Goal: Information Seeking & Learning: Compare options

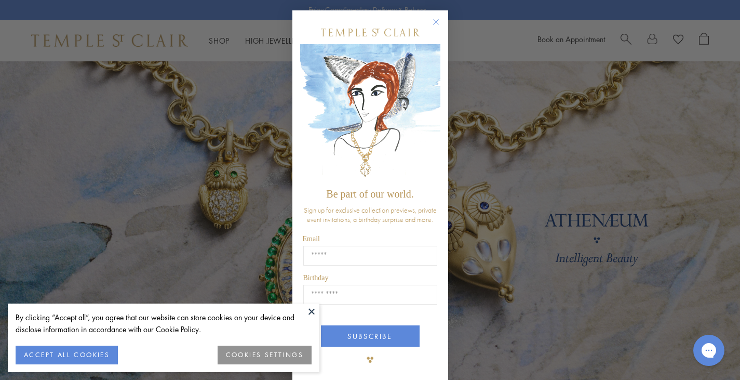
click at [68, 358] on button "ACCEPT ALL COOKIES" at bounding box center [67, 354] width 102 height 19
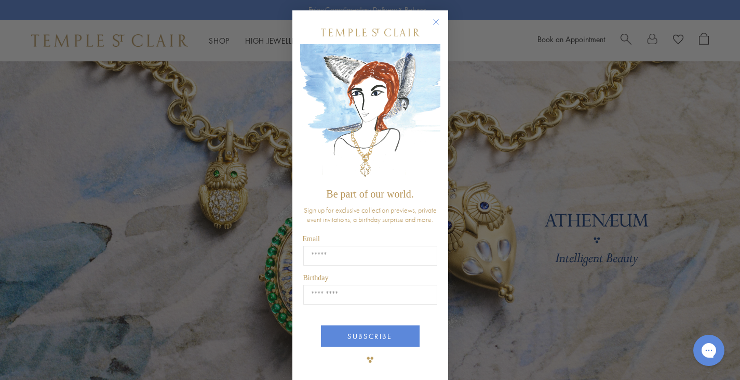
click at [430, 22] on circle "Close dialog" at bounding box center [435, 22] width 12 height 12
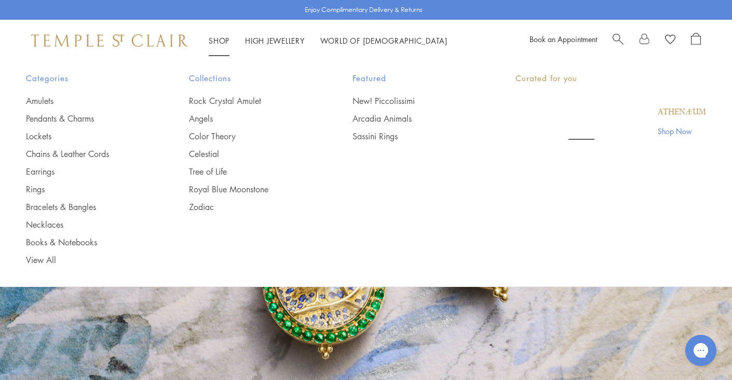
click at [227, 38] on link "Shop Shop" at bounding box center [219, 40] width 21 height 10
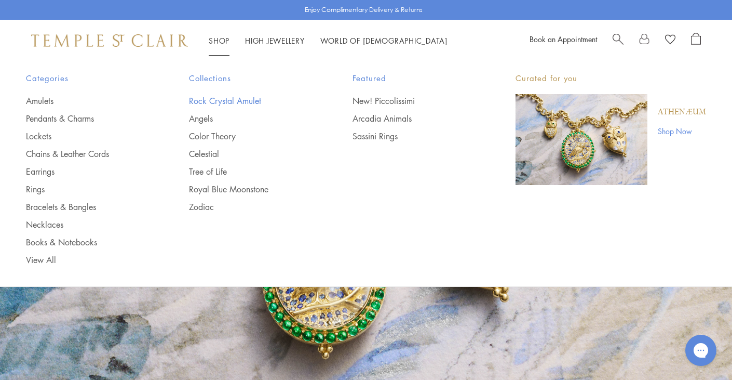
click at [229, 101] on link "Rock Crystal Amulet" at bounding box center [249, 100] width 121 height 11
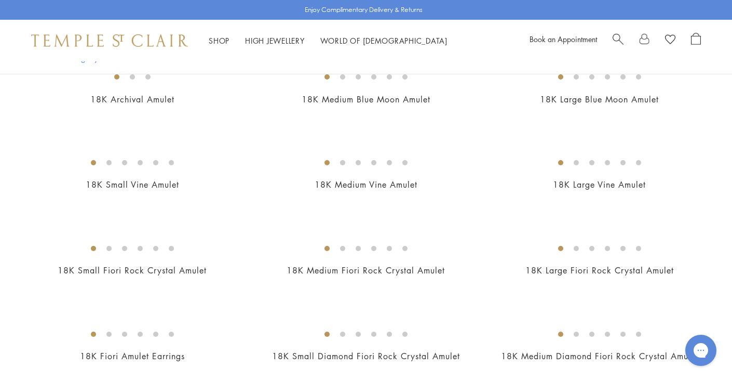
scroll to position [130, 0]
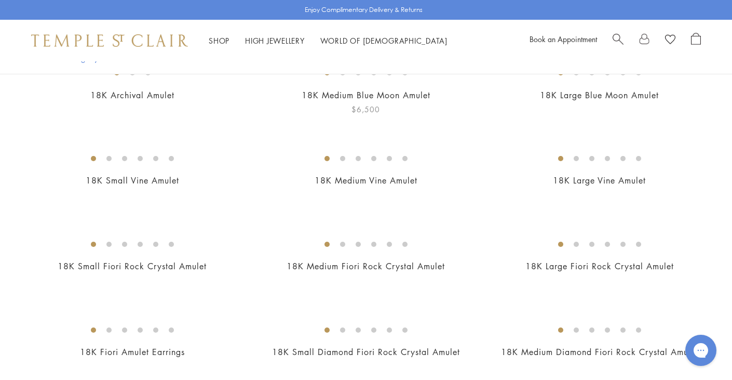
click at [0, 0] on img at bounding box center [0, 0] width 0 height 0
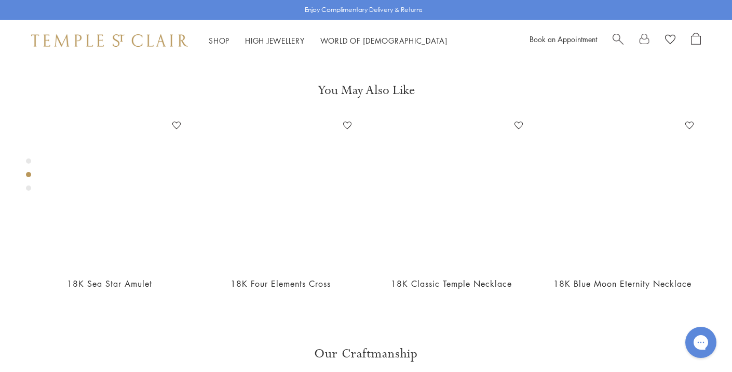
scroll to position [385, 0]
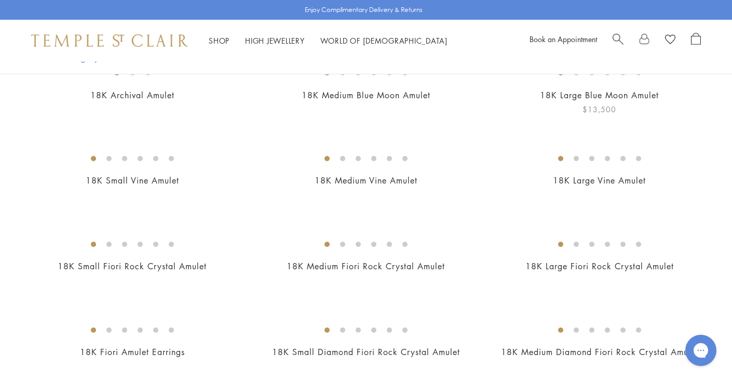
click at [0, 0] on img at bounding box center [0, 0] width 0 height 0
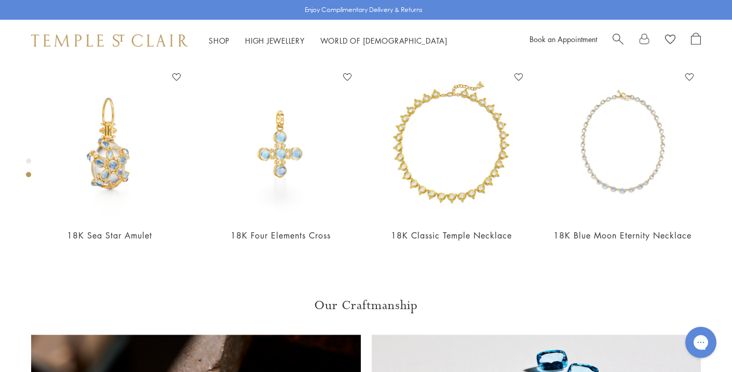
scroll to position [441, 0]
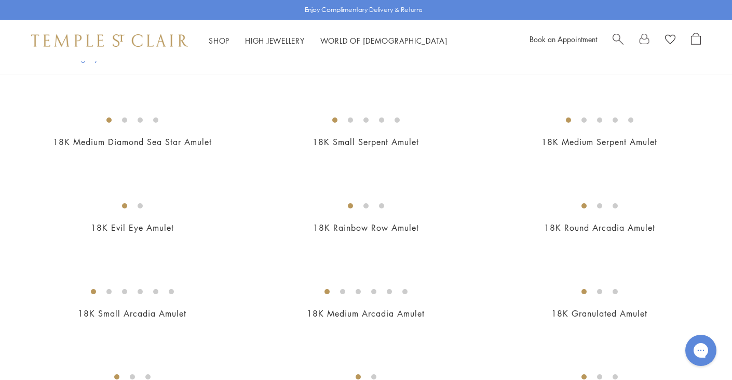
scroll to position [1625, 0]
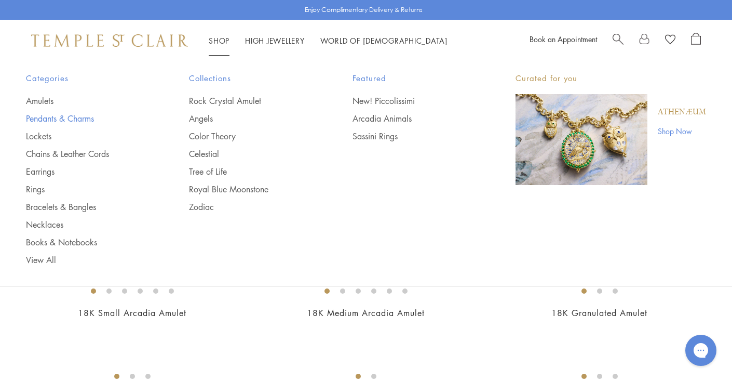
click at [93, 117] on link "Pendants & Charms" at bounding box center [86, 118] width 121 height 11
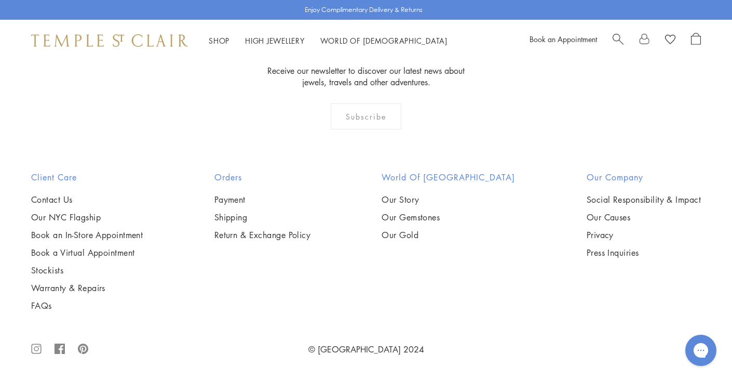
scroll to position [6324, 0]
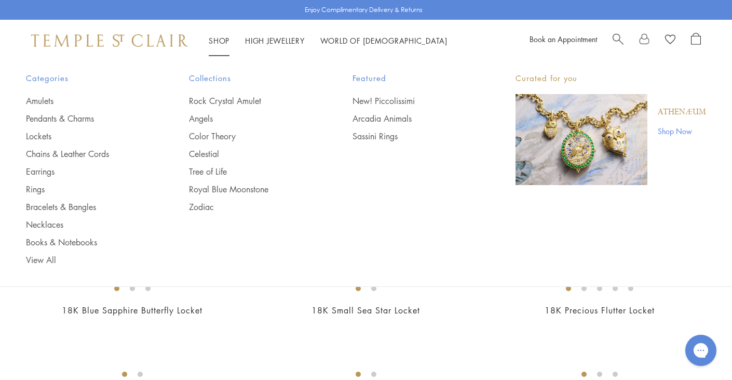
click at [221, 32] on div "Shop Shop Categories Amulets Pendants & Charms Lockets Chains & Leather Cords E…" at bounding box center [366, 41] width 732 height 42
click at [216, 99] on link "Rock Crystal Amulet" at bounding box center [249, 100] width 121 height 11
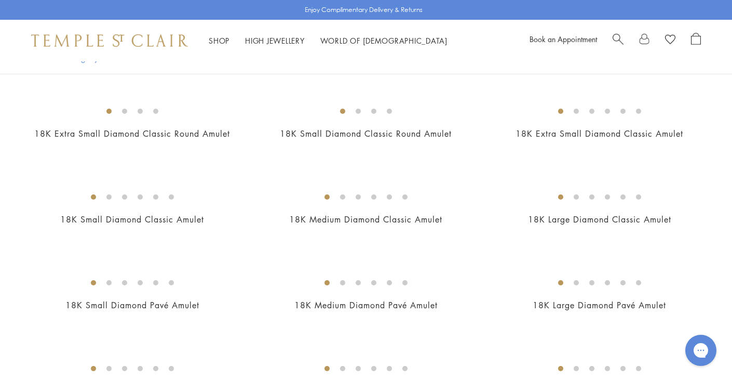
scroll to position [693, 0]
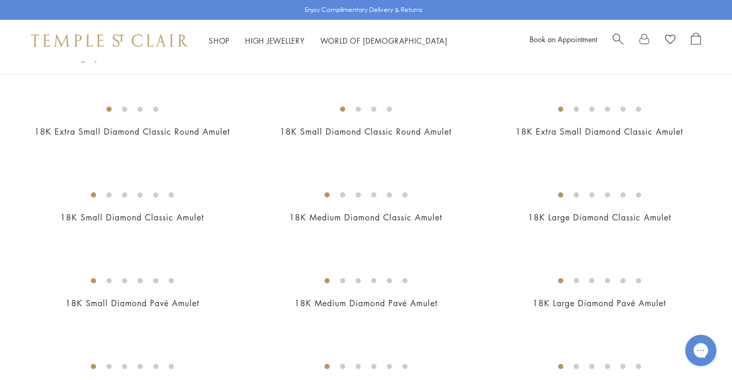
click at [0, 0] on img at bounding box center [0, 0] width 0 height 0
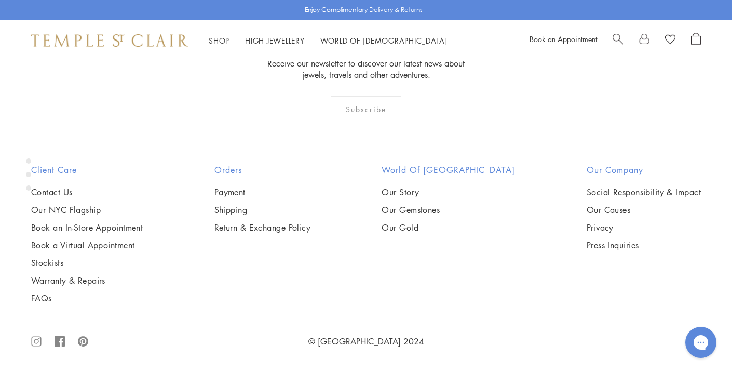
scroll to position [1909, 0]
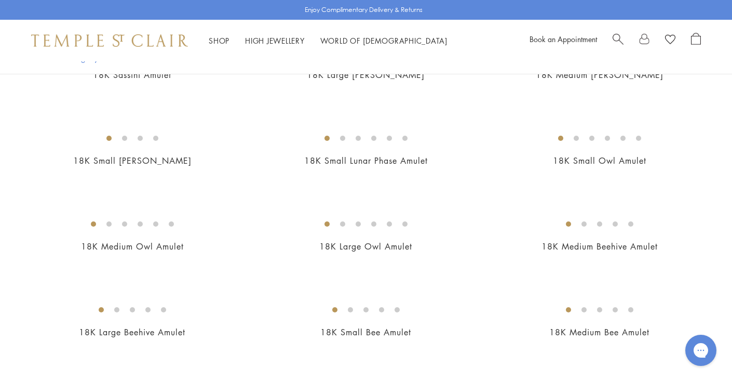
scroll to position [1255, 0]
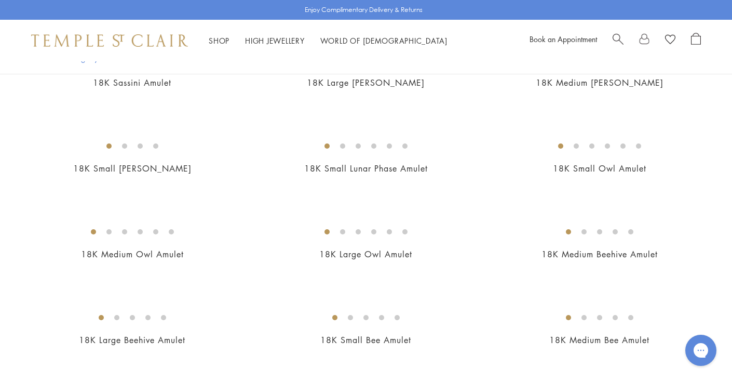
click at [0, 0] on img at bounding box center [0, 0] width 0 height 0
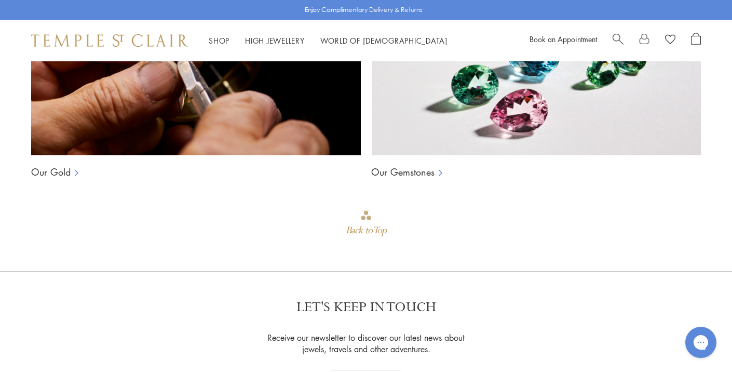
scroll to position [814, 0]
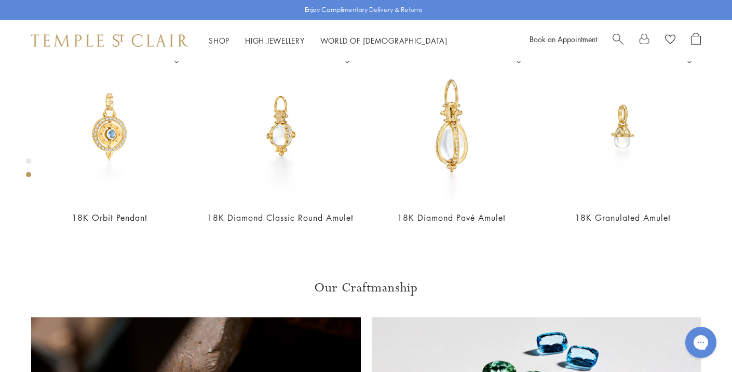
scroll to position [444, 0]
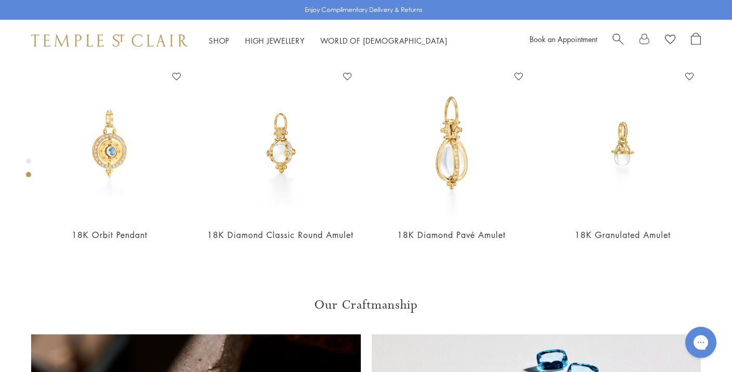
scroll to position [426, 0]
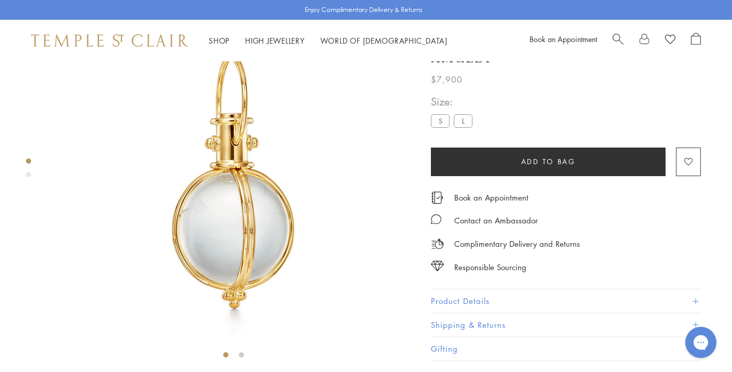
scroll to position [61, 0]
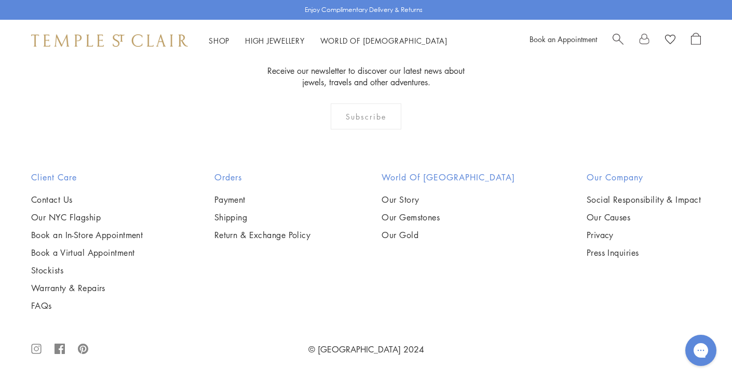
scroll to position [2408, 0]
click at [0, 0] on img at bounding box center [0, 0] width 0 height 0
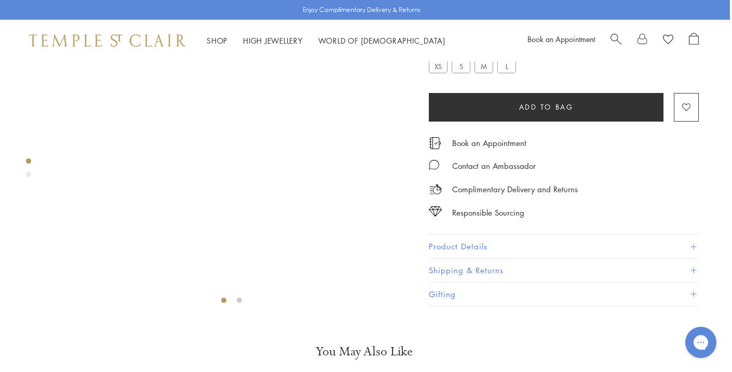
scroll to position [112, 2]
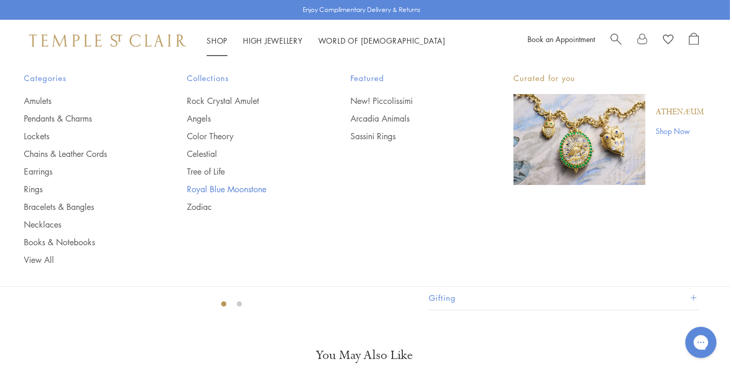
click at [211, 185] on link "Royal Blue Moonstone" at bounding box center [247, 188] width 121 height 11
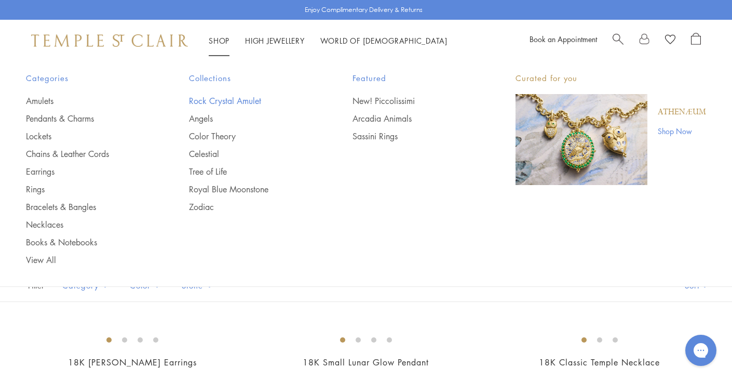
click at [232, 102] on link "Rock Crystal Amulet" at bounding box center [249, 100] width 121 height 11
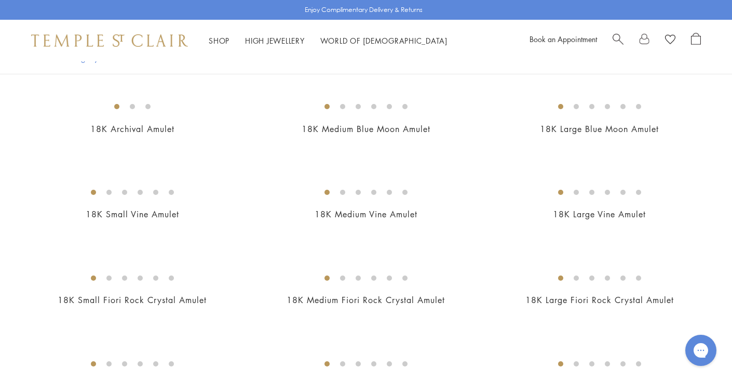
scroll to position [103, 0]
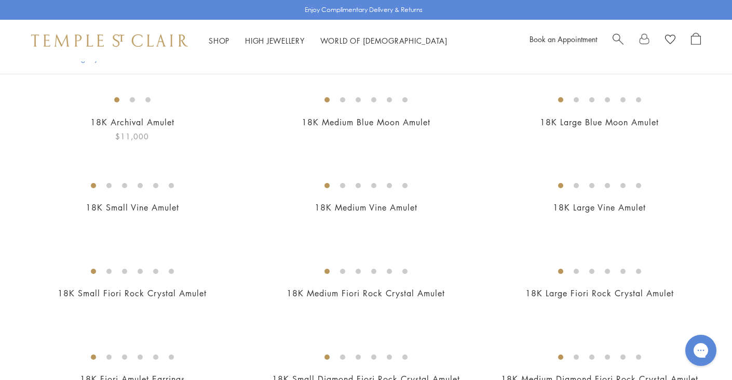
click at [0, 0] on img at bounding box center [0, 0] width 0 height 0
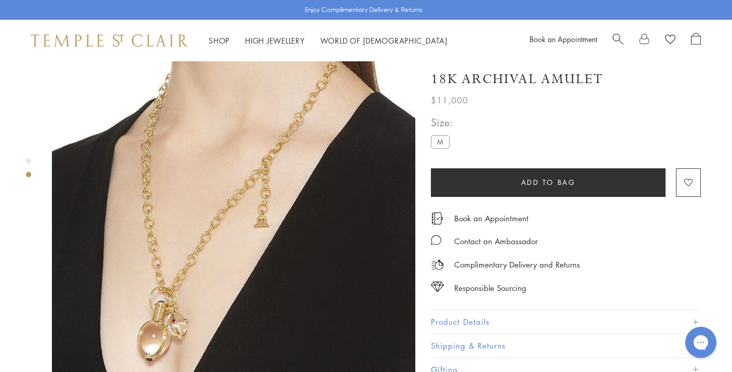
scroll to position [413, 0]
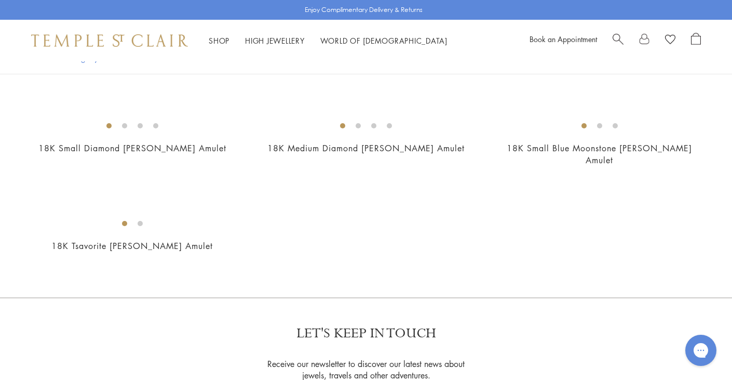
scroll to position [2091, 0]
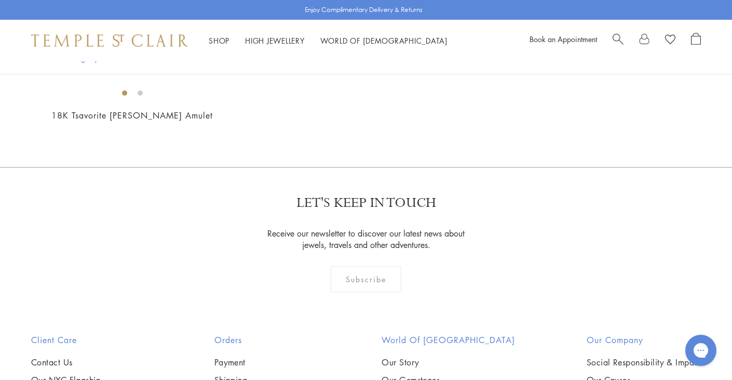
click at [0, 0] on img at bounding box center [0, 0] width 0 height 0
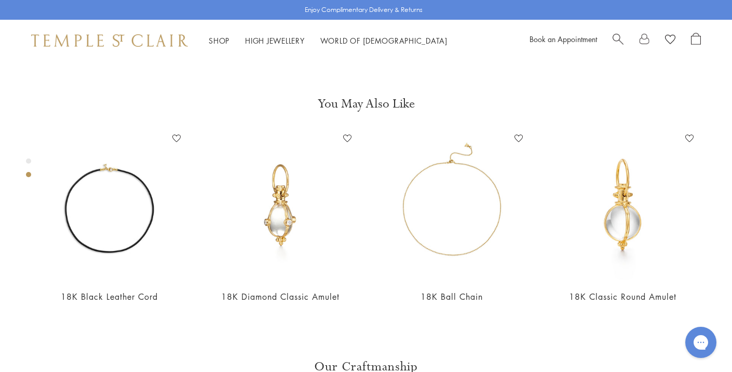
scroll to position [371, 0]
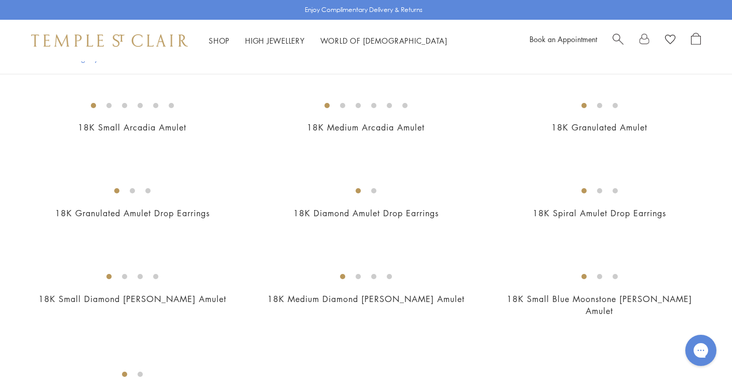
click at [0, 0] on img at bounding box center [0, 0] width 0 height 0
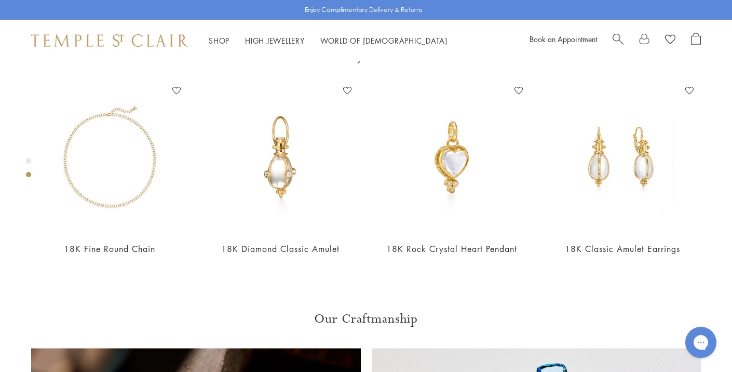
scroll to position [420, 0]
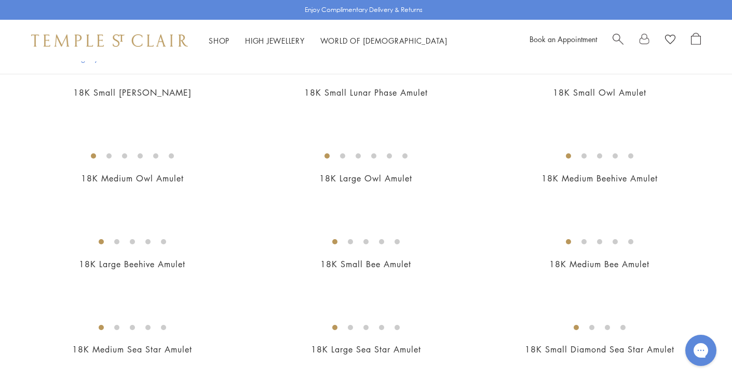
scroll to position [1178, 0]
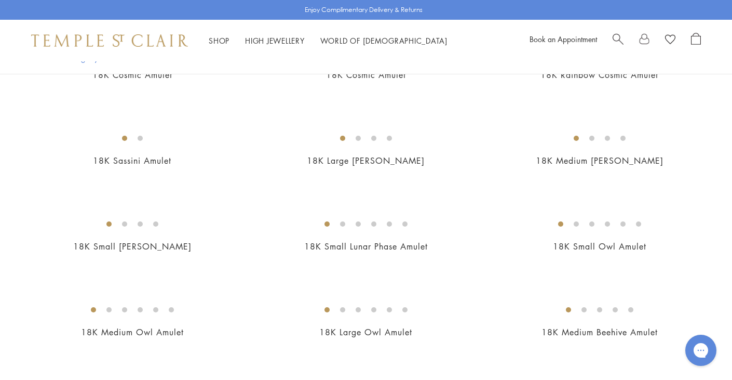
click at [0, 0] on img at bounding box center [0, 0] width 0 height 0
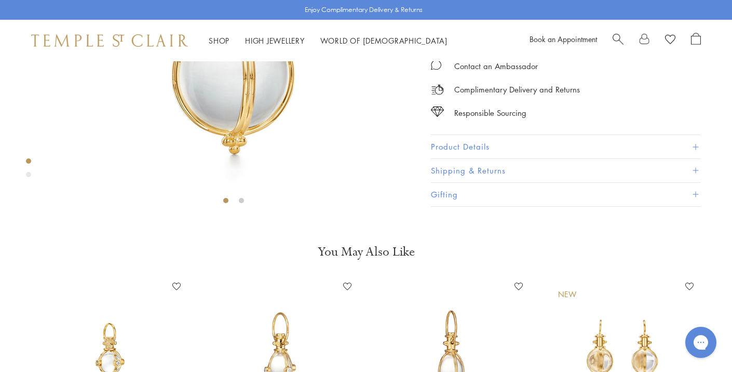
scroll to position [212, 0]
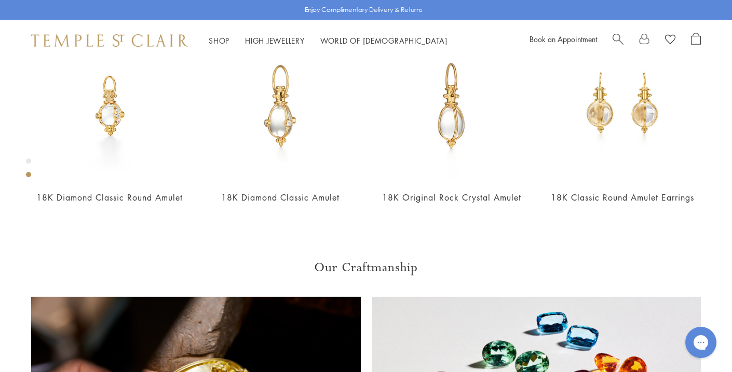
scroll to position [465, 0]
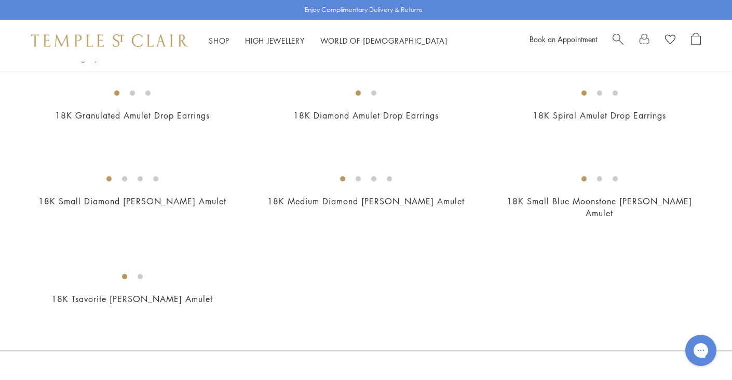
scroll to position [1850, 0]
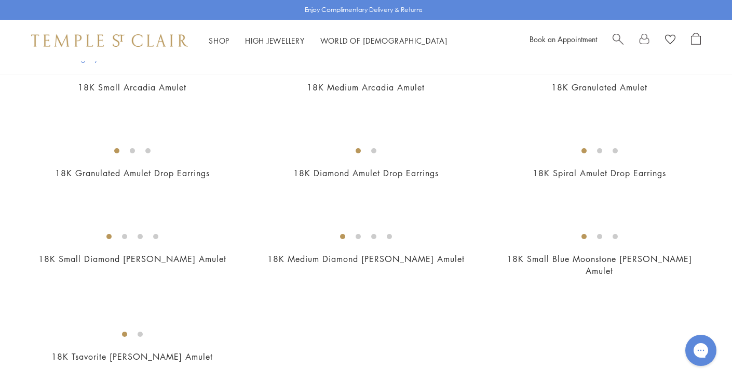
click at [0, 0] on img at bounding box center [0, 0] width 0 height 0
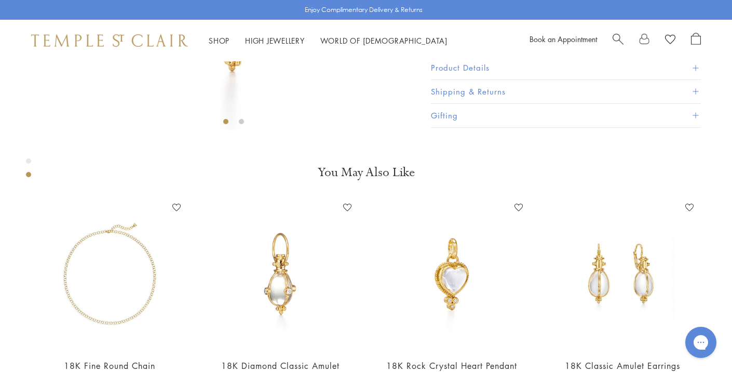
scroll to position [293, 0]
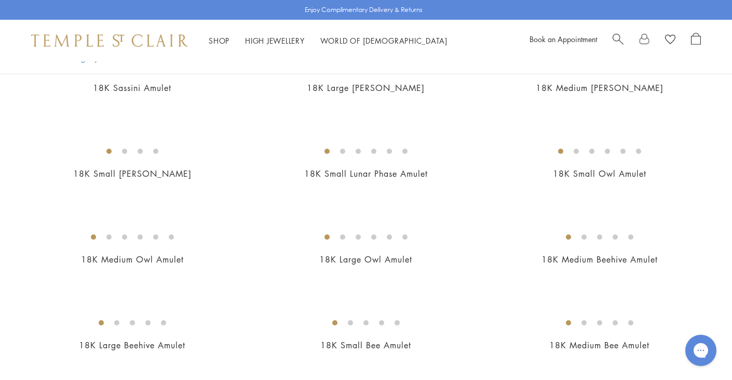
scroll to position [1251, 0]
click at [0, 0] on img at bounding box center [0, 0] width 0 height 0
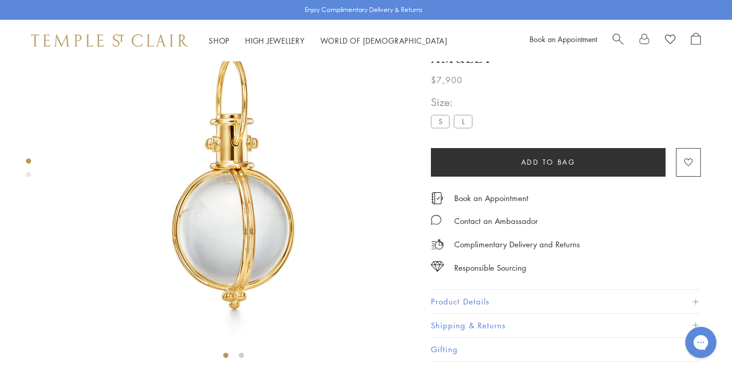
scroll to position [61, 0]
click at [477, 313] on button "Product Details" at bounding box center [566, 301] width 270 height 23
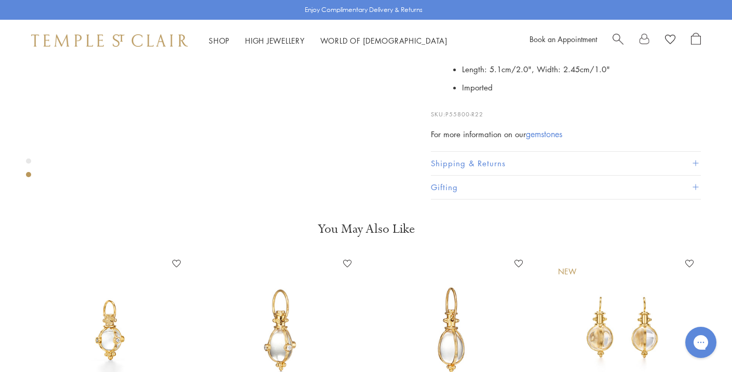
scroll to position [426, 0]
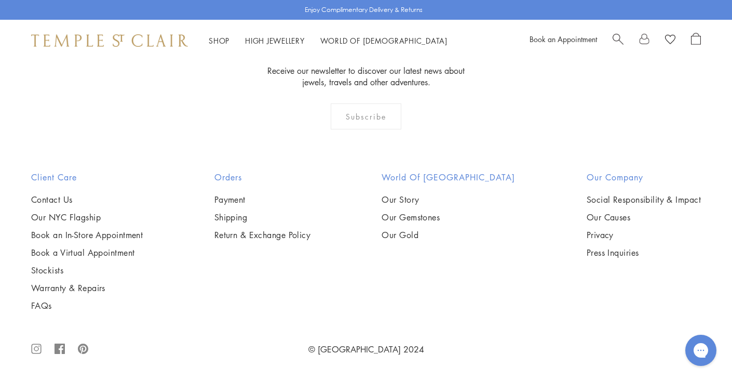
scroll to position [2368, 0]
click at [0, 0] on img at bounding box center [0, 0] width 0 height 0
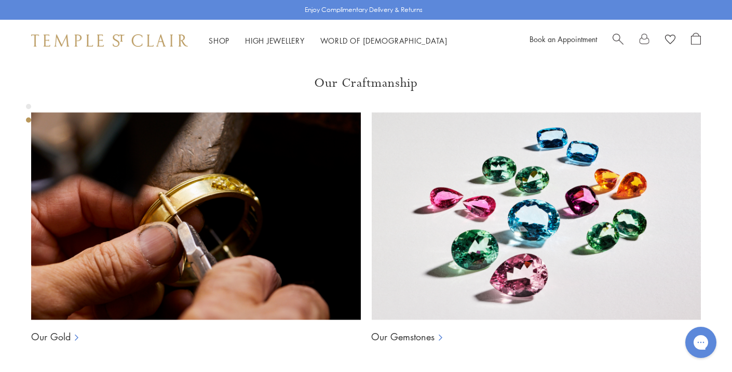
scroll to position [647, 0]
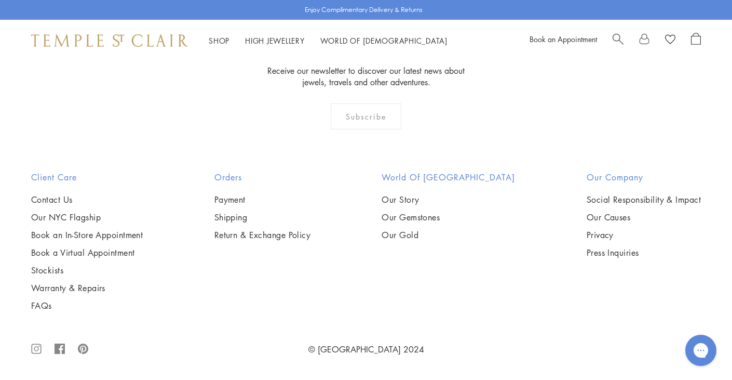
scroll to position [2684, 0]
click at [0, 0] on img at bounding box center [0, 0] width 0 height 0
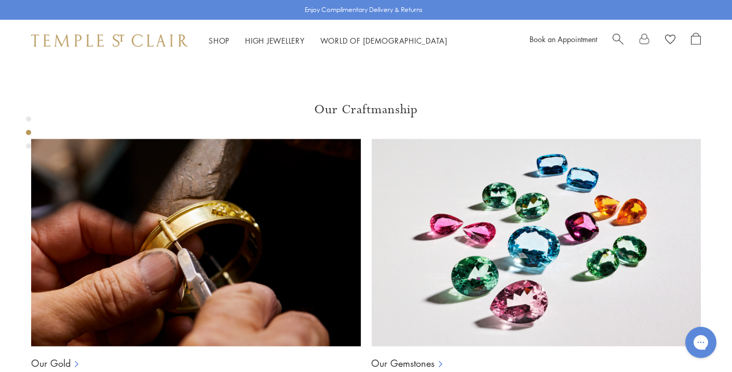
scroll to position [623, 0]
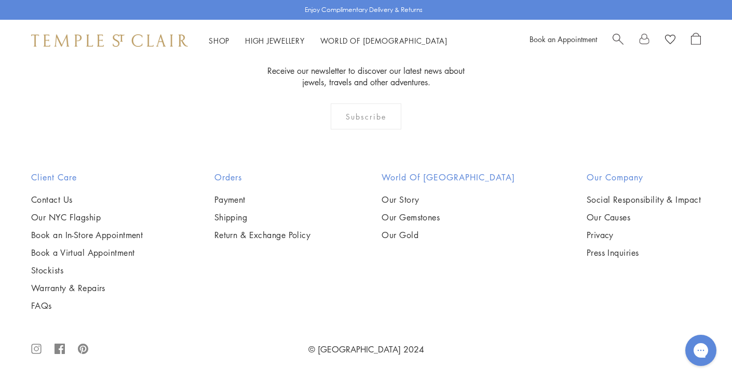
scroll to position [6565, 0]
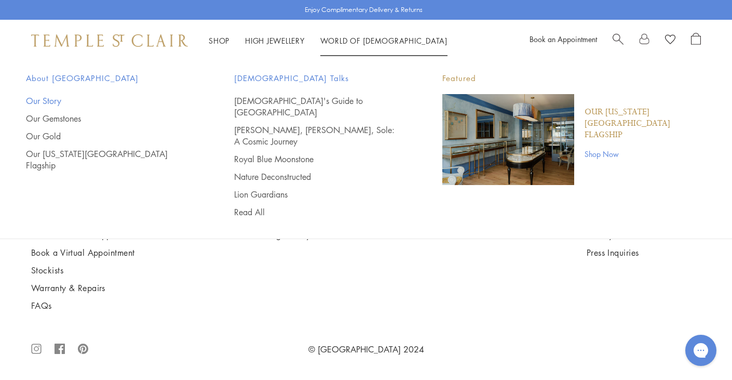
click at [53, 100] on link "Our Story" at bounding box center [109, 100] width 167 height 11
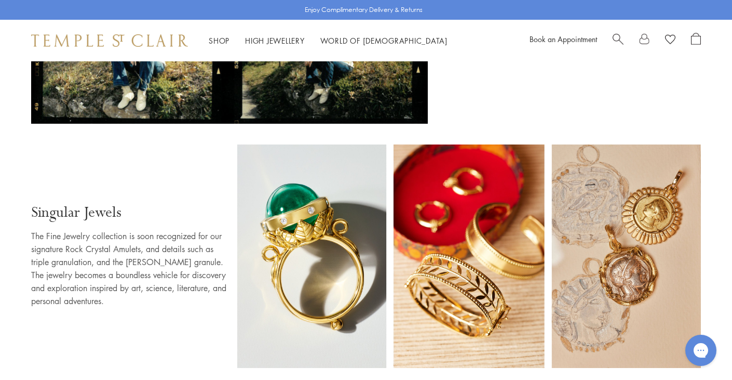
scroll to position [603, 0]
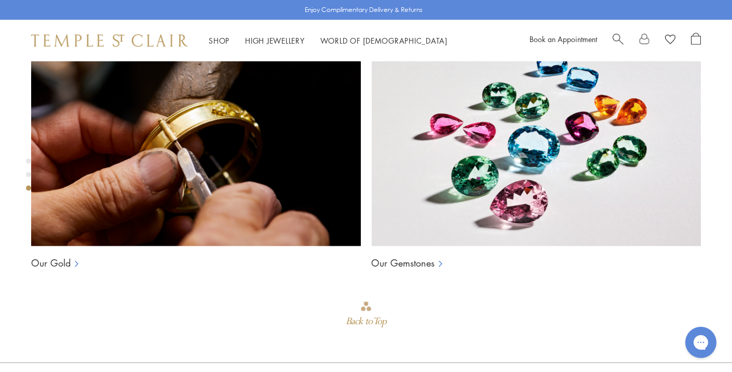
scroll to position [733, 0]
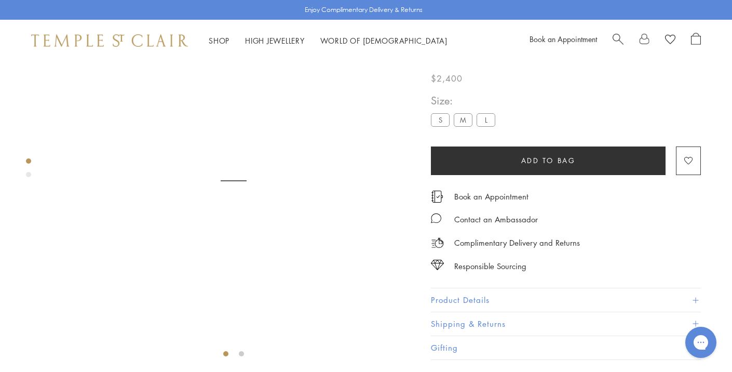
scroll to position [61, 0]
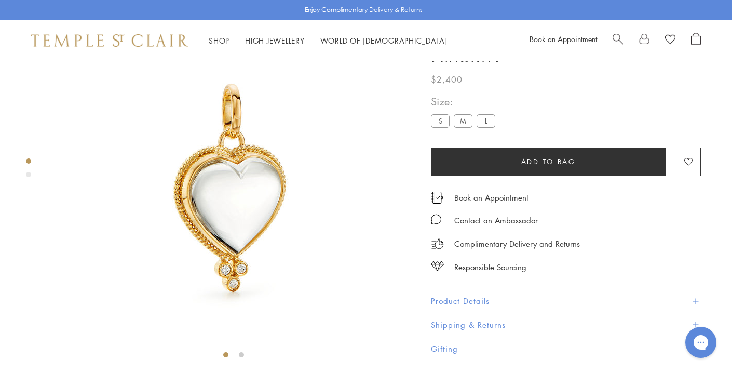
click at [487, 128] on label "L" at bounding box center [486, 121] width 19 height 13
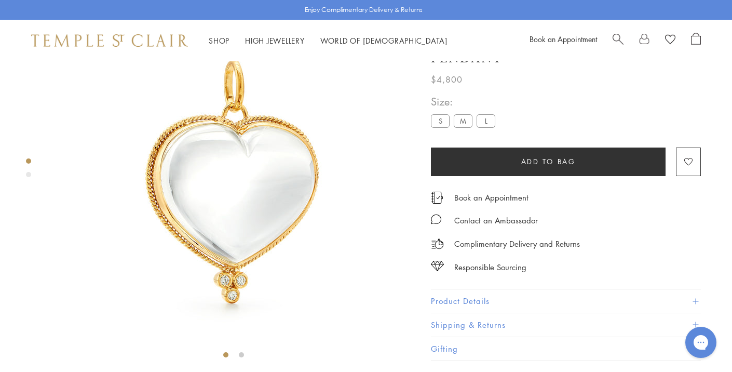
click at [442, 128] on label "S" at bounding box center [440, 121] width 19 height 13
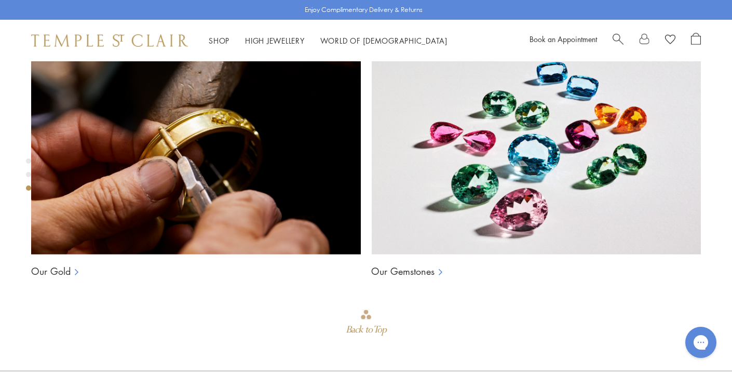
scroll to position [733, 0]
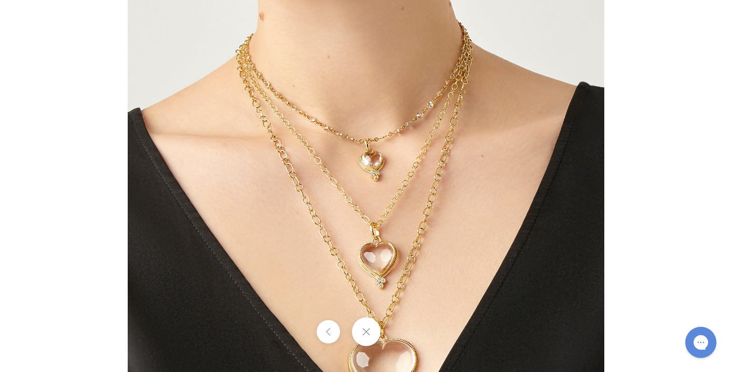
click at [45, 52] on div at bounding box center [366, 186] width 732 height 372
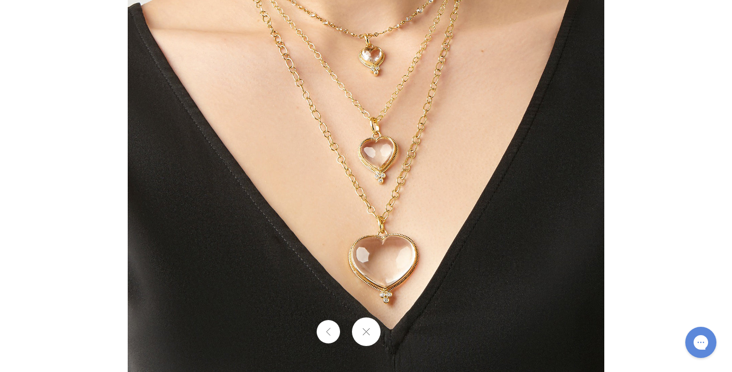
click at [370, 330] on button at bounding box center [366, 331] width 29 height 29
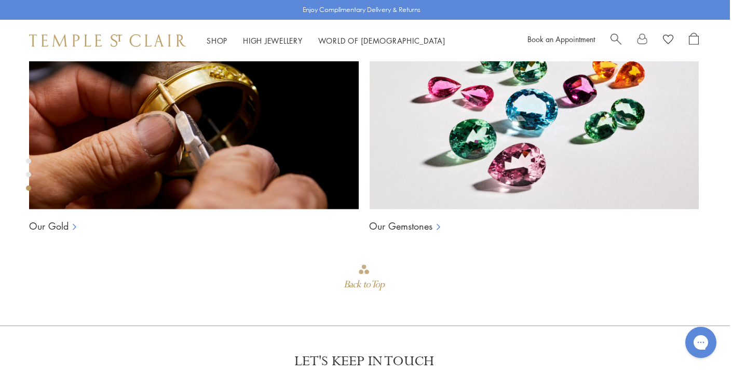
scroll to position [771, 2]
